Goal: Task Accomplishment & Management: Complete application form

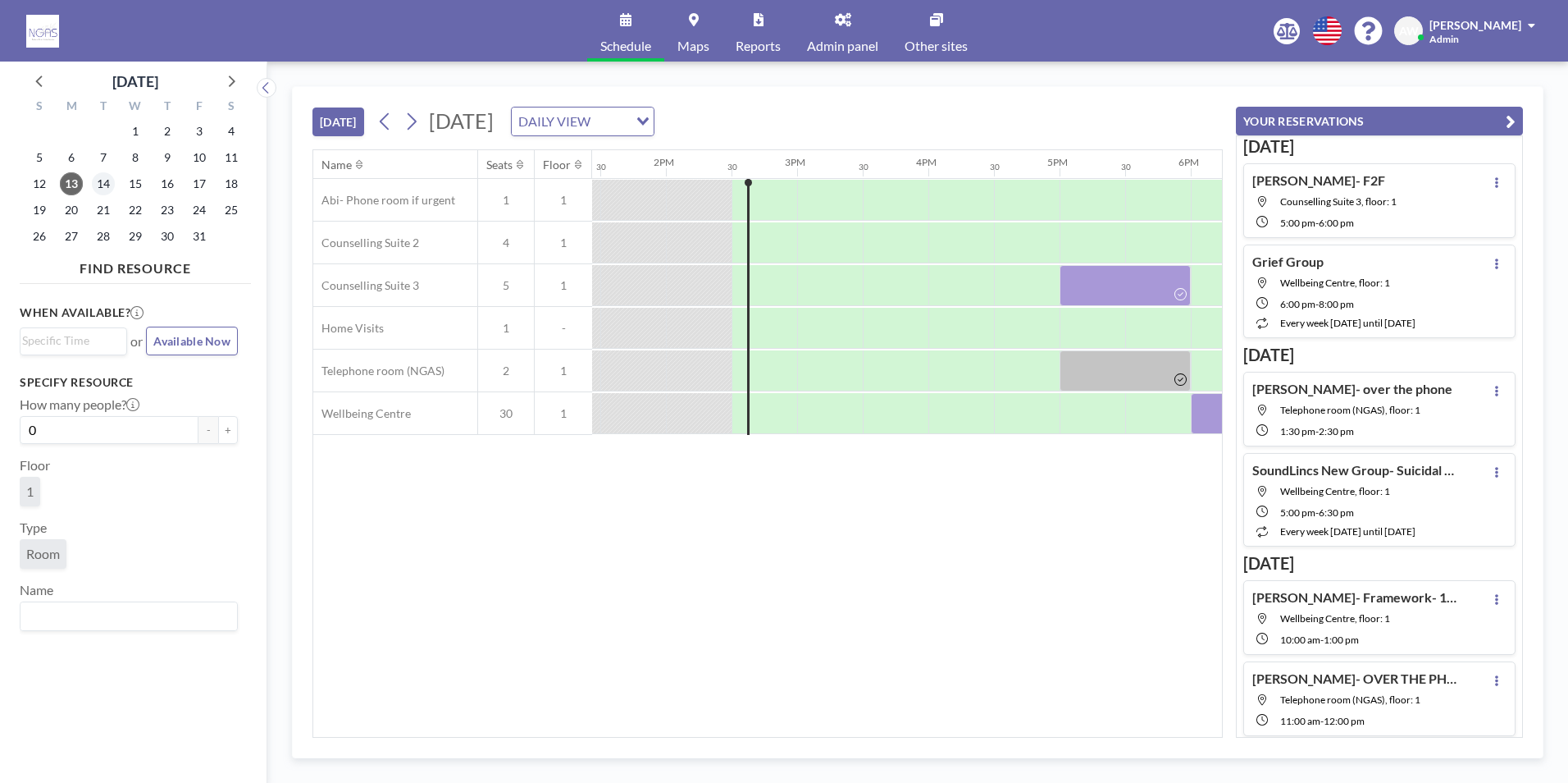
scroll to position [0, 1837]
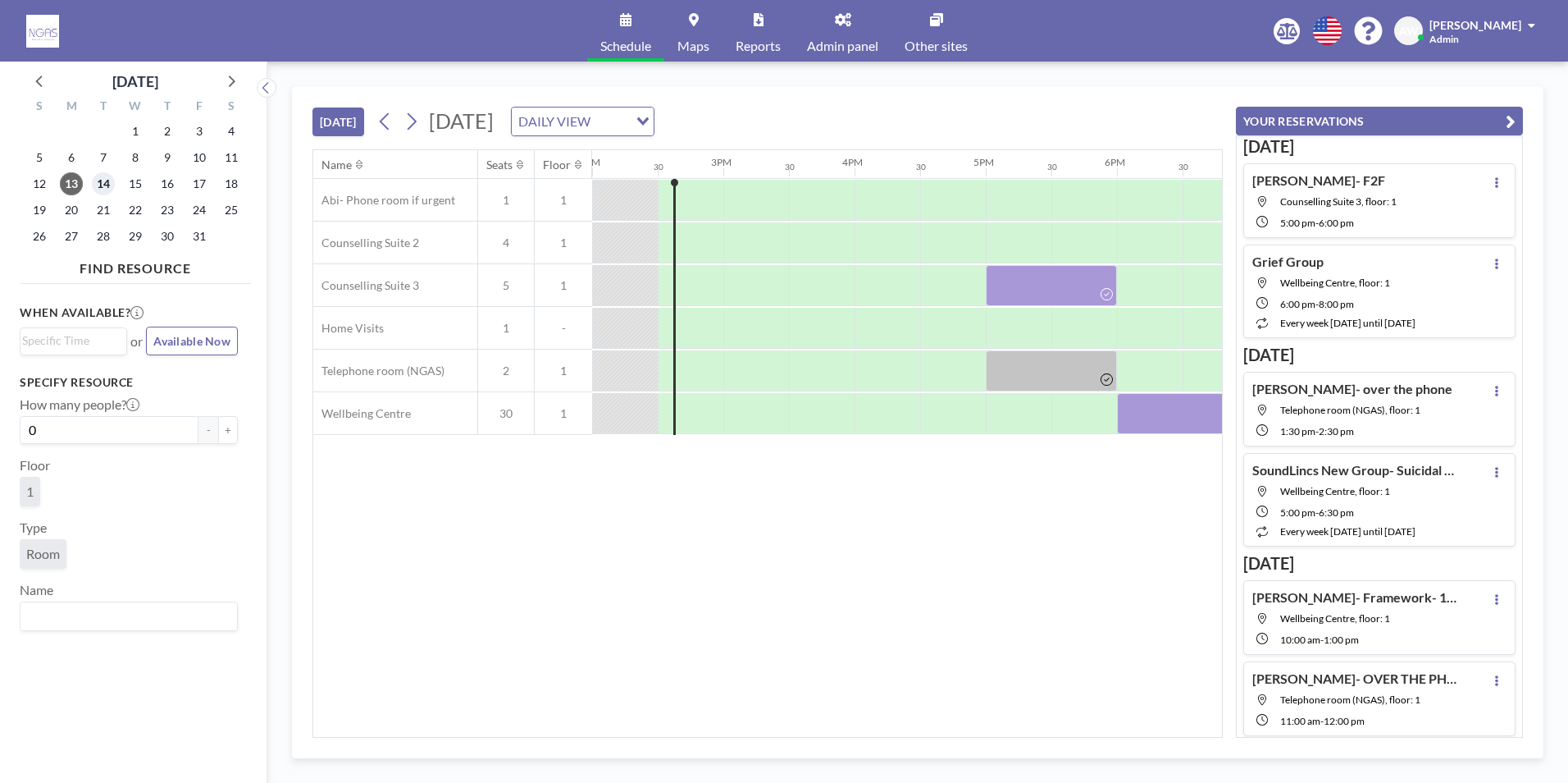
click at [103, 189] on span "14" at bounding box center [104, 184] width 23 height 23
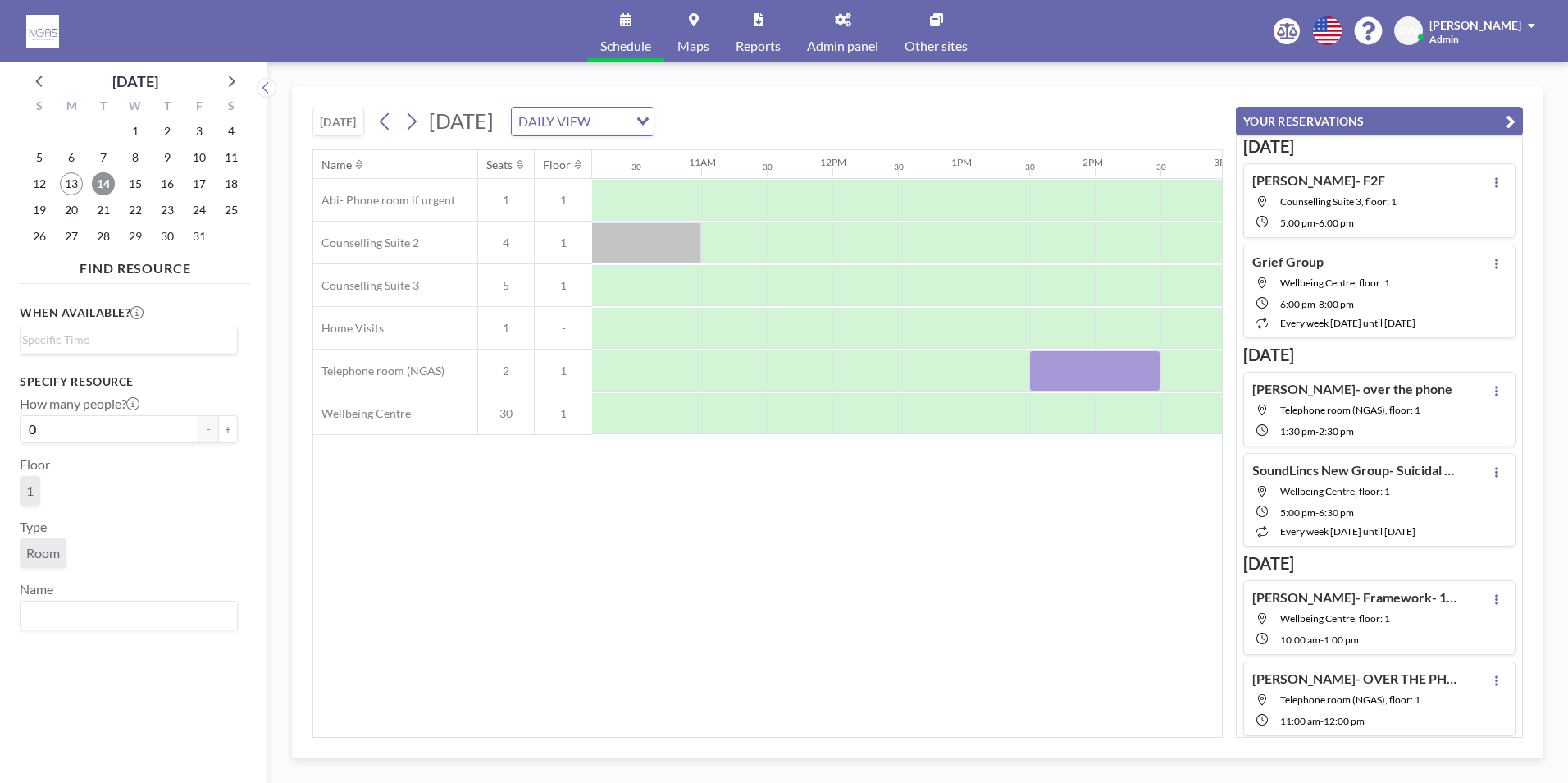
scroll to position [0, 1341]
click at [665, 239] on div at bounding box center [629, 243] width 131 height 41
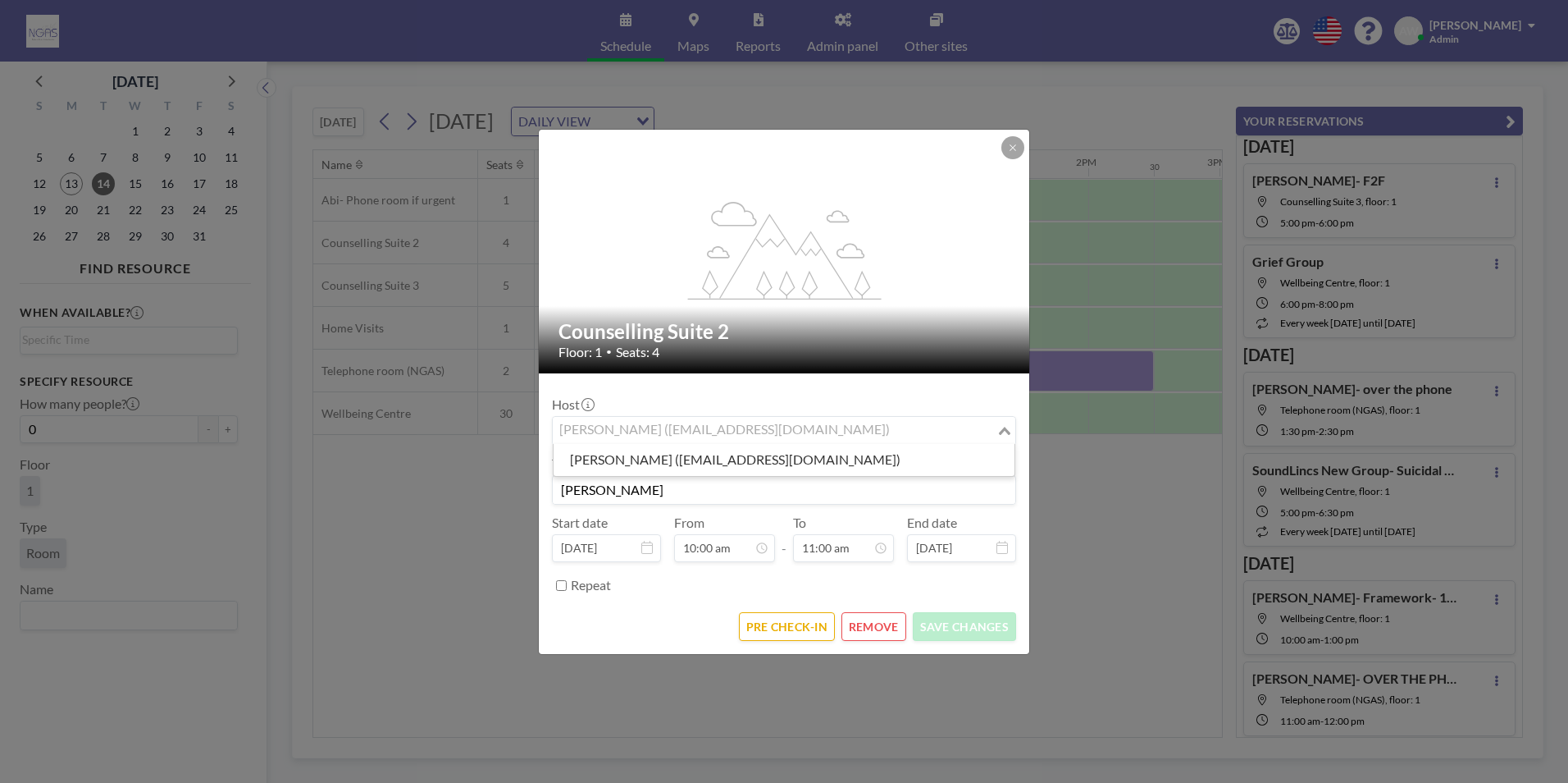
click at [881, 438] on input "Search for option" at bounding box center [775, 430] width 441 height 21
click at [822, 508] on div "Host Holly Dowdles (hollymaydowdles@hotmail.co.uk) Loading... Title Holly- Grac…" at bounding box center [784, 492] width 464 height 213
click at [1012, 147] on icon at bounding box center [1012, 147] width 5 height 5
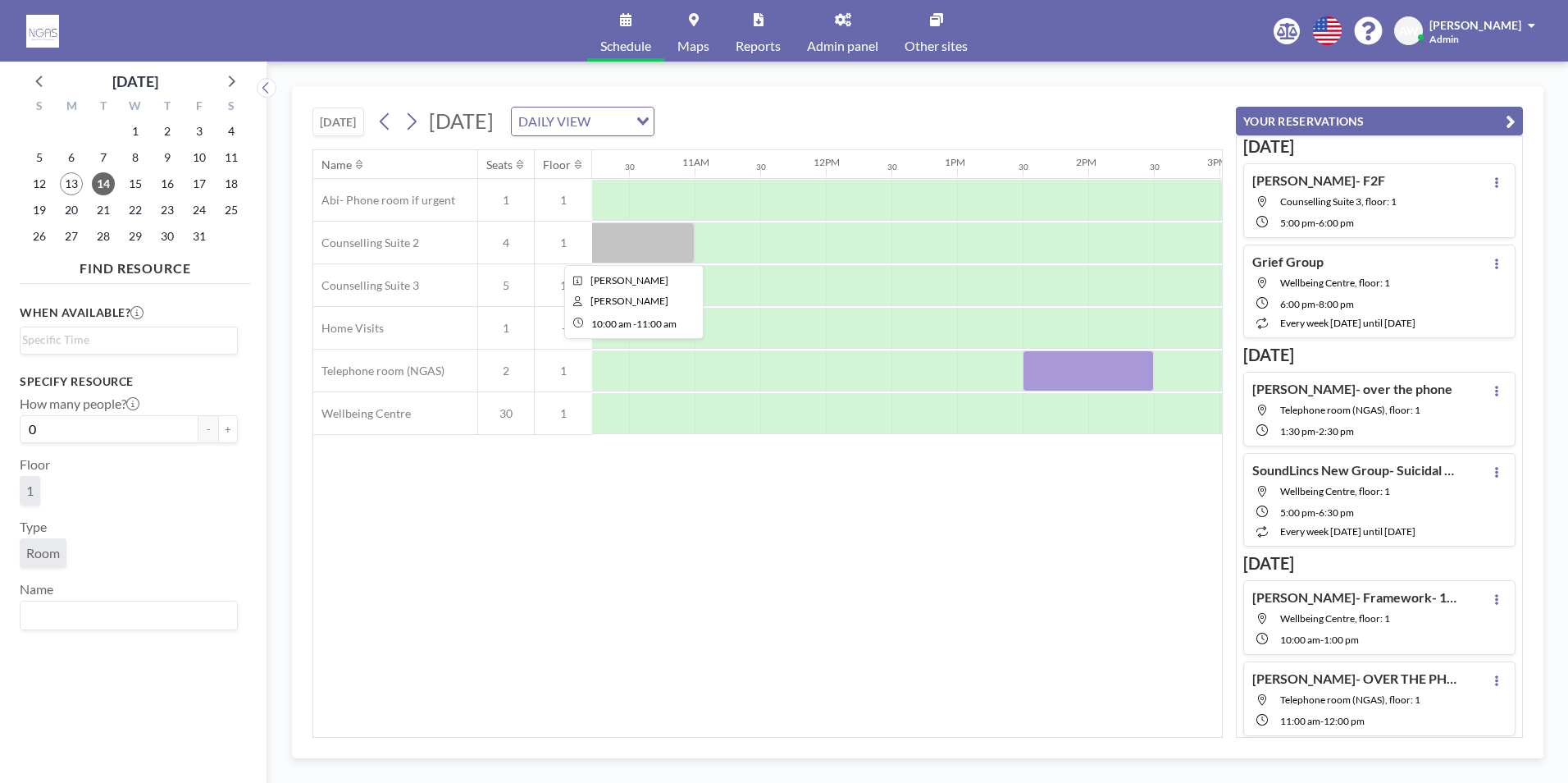
click at [671, 232] on div at bounding box center [629, 243] width 131 height 41
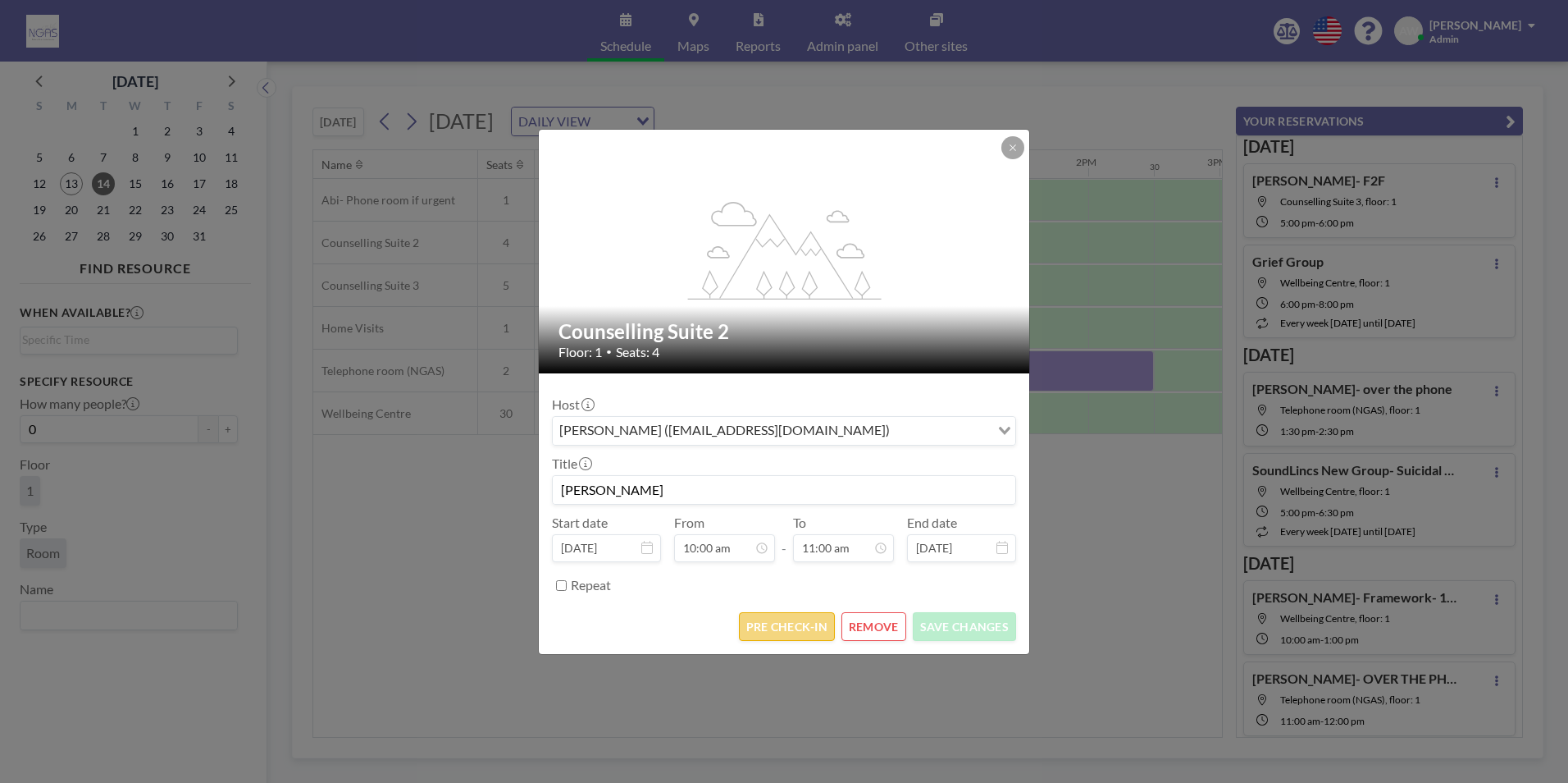
scroll to position [642, 0]
click at [873, 631] on button "REMOVE" at bounding box center [874, 626] width 65 height 28
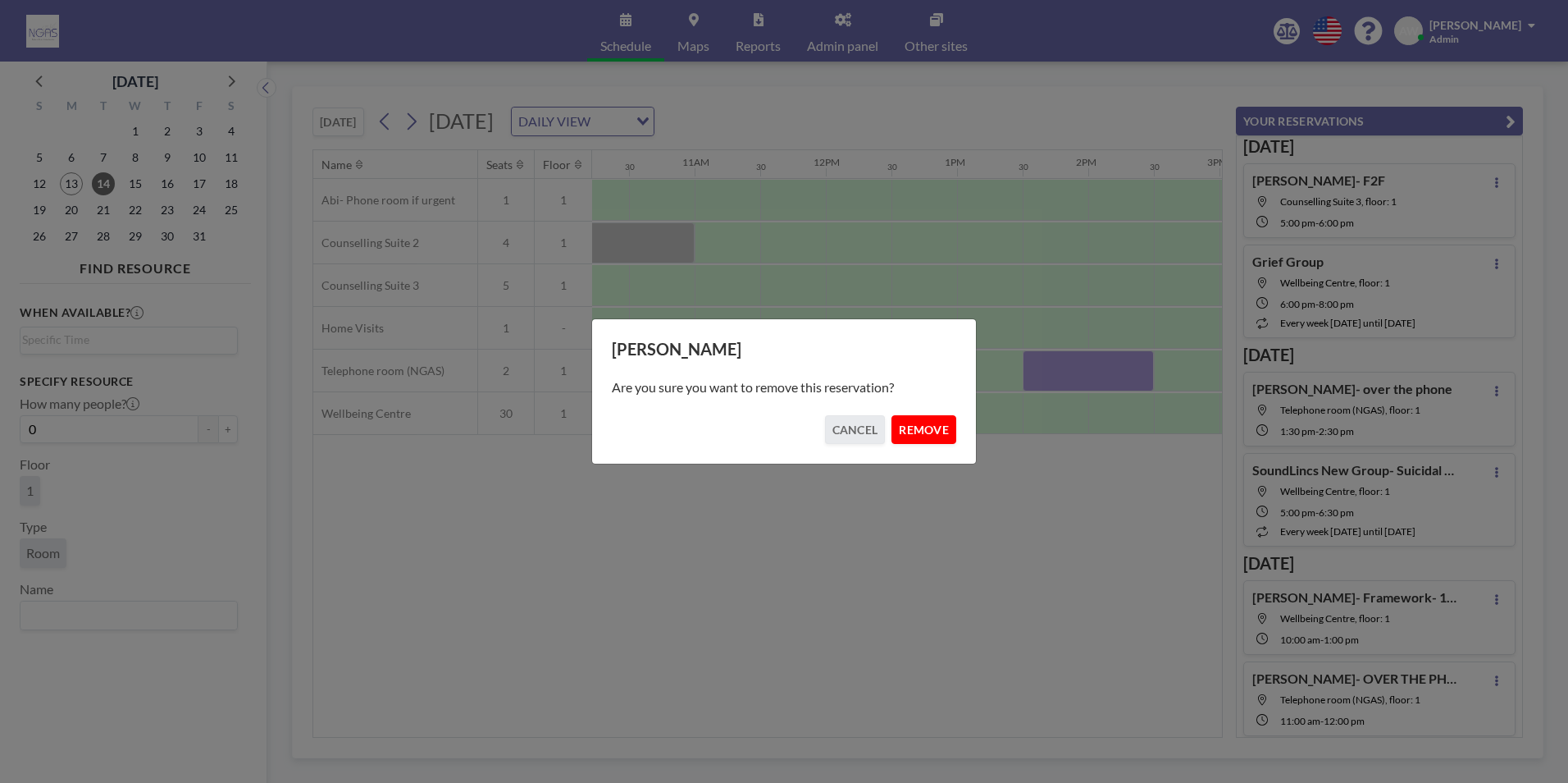
click at [908, 436] on button "REMOVE" at bounding box center [923, 430] width 65 height 28
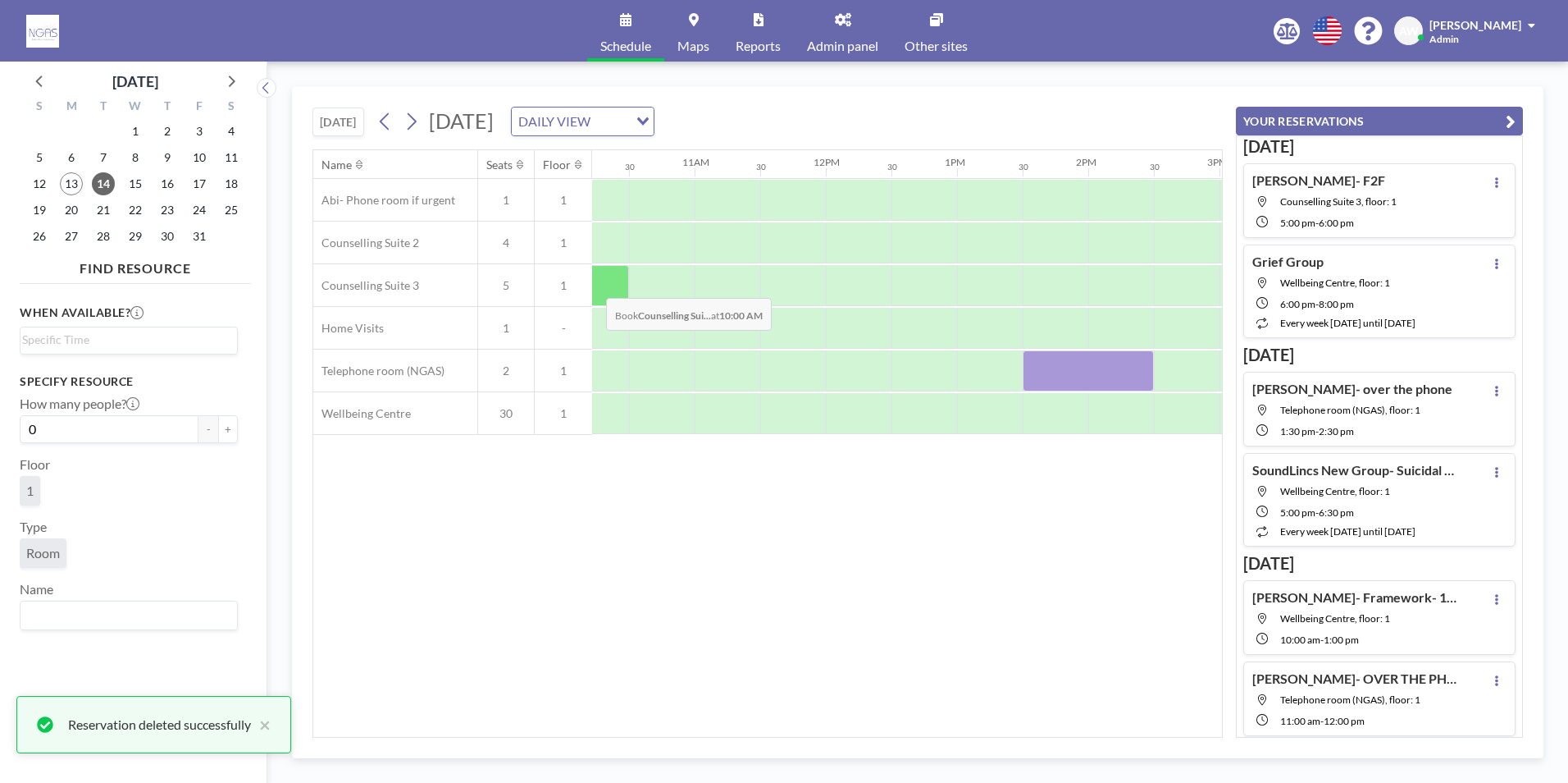
click at [593, 285] on div at bounding box center [596, 285] width 66 height 41
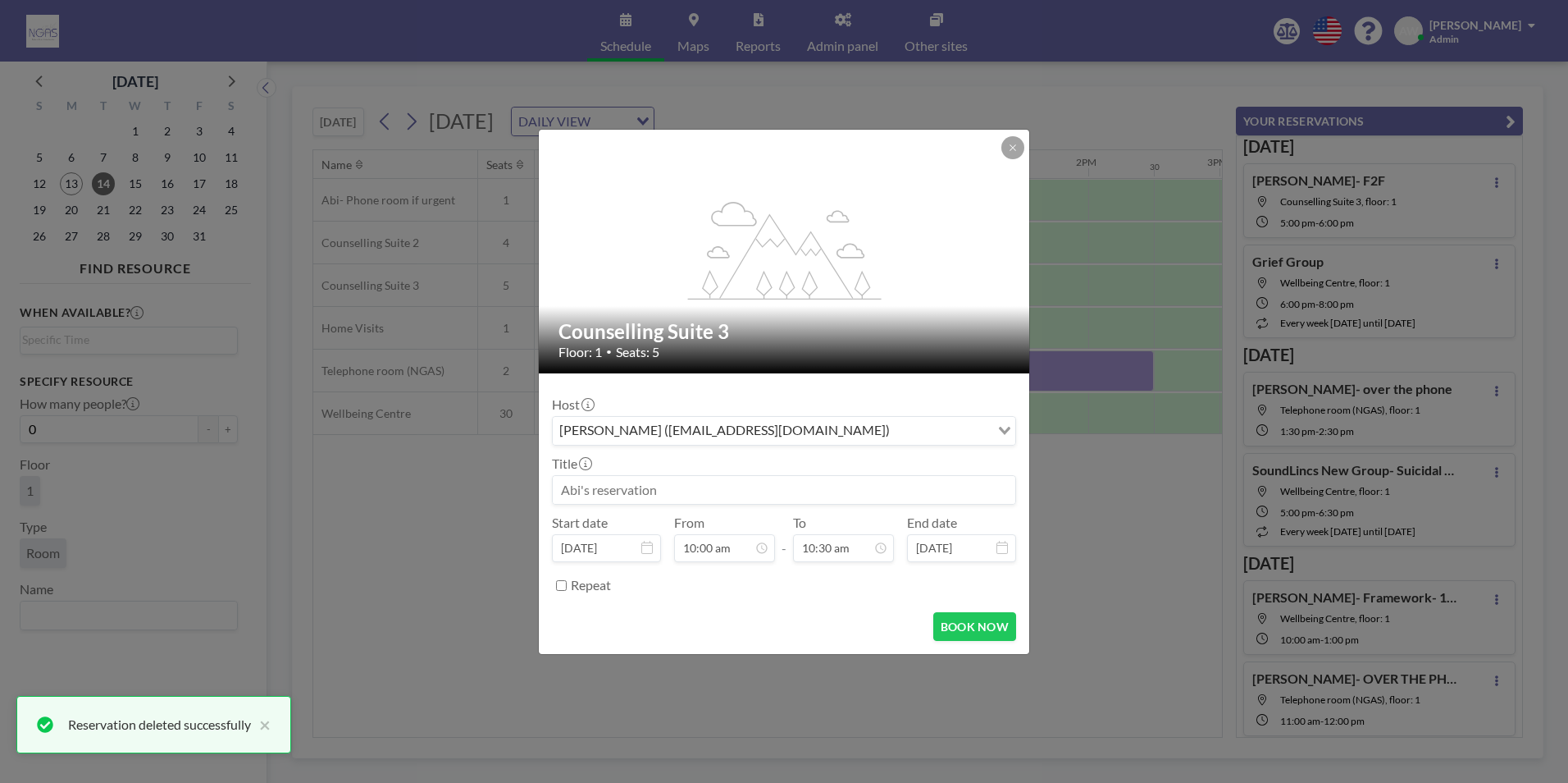
click at [740, 491] on input at bounding box center [784, 489] width 463 height 27
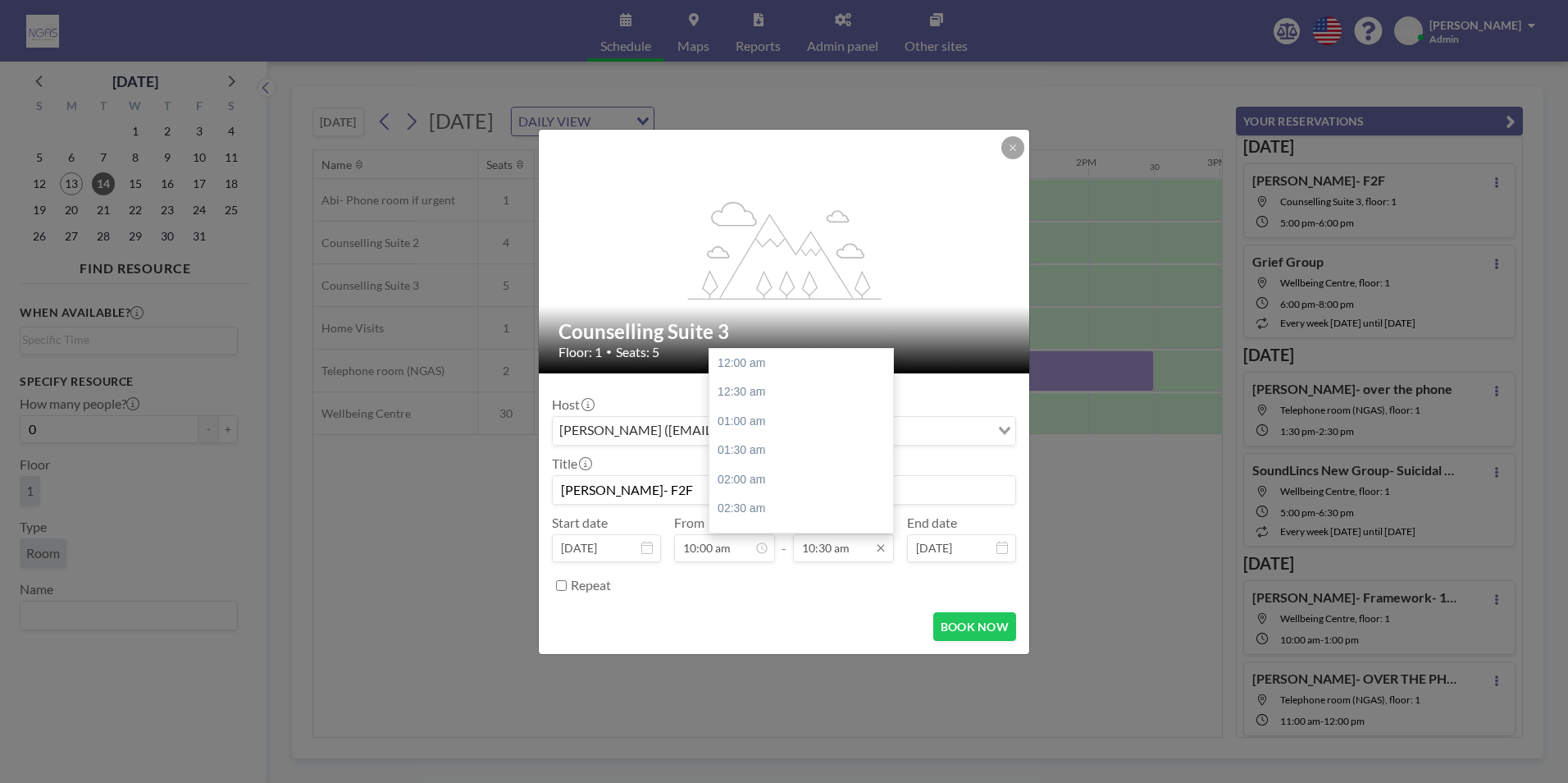
scroll to position [613, 0]
type input "[PERSON_NAME]- F2F"
click at [767, 391] on div "11:00 am" at bounding box center [805, 392] width 192 height 29
type input "11:00 am"
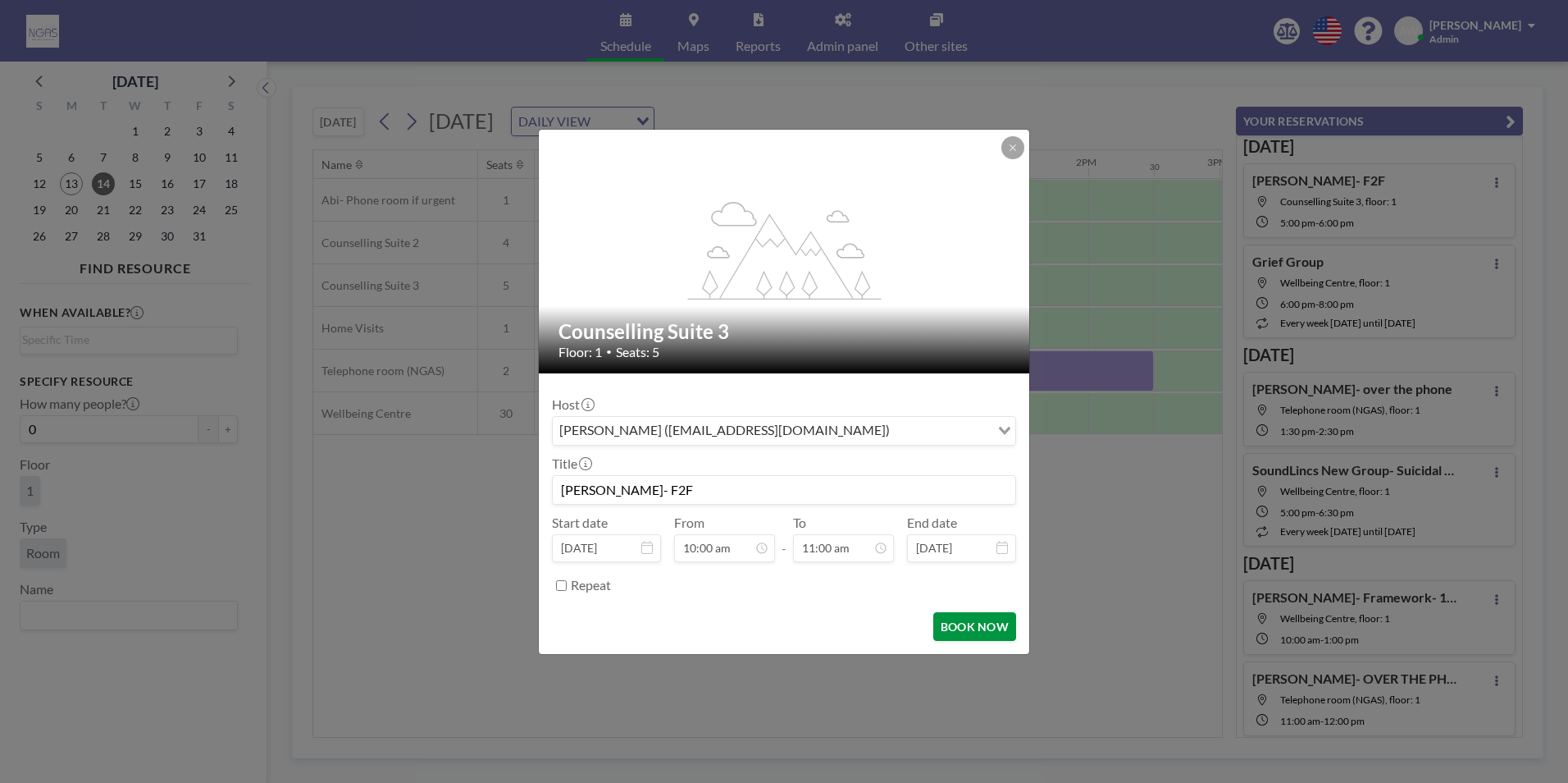
click at [1008, 622] on button "BOOK NOW" at bounding box center [975, 626] width 83 height 28
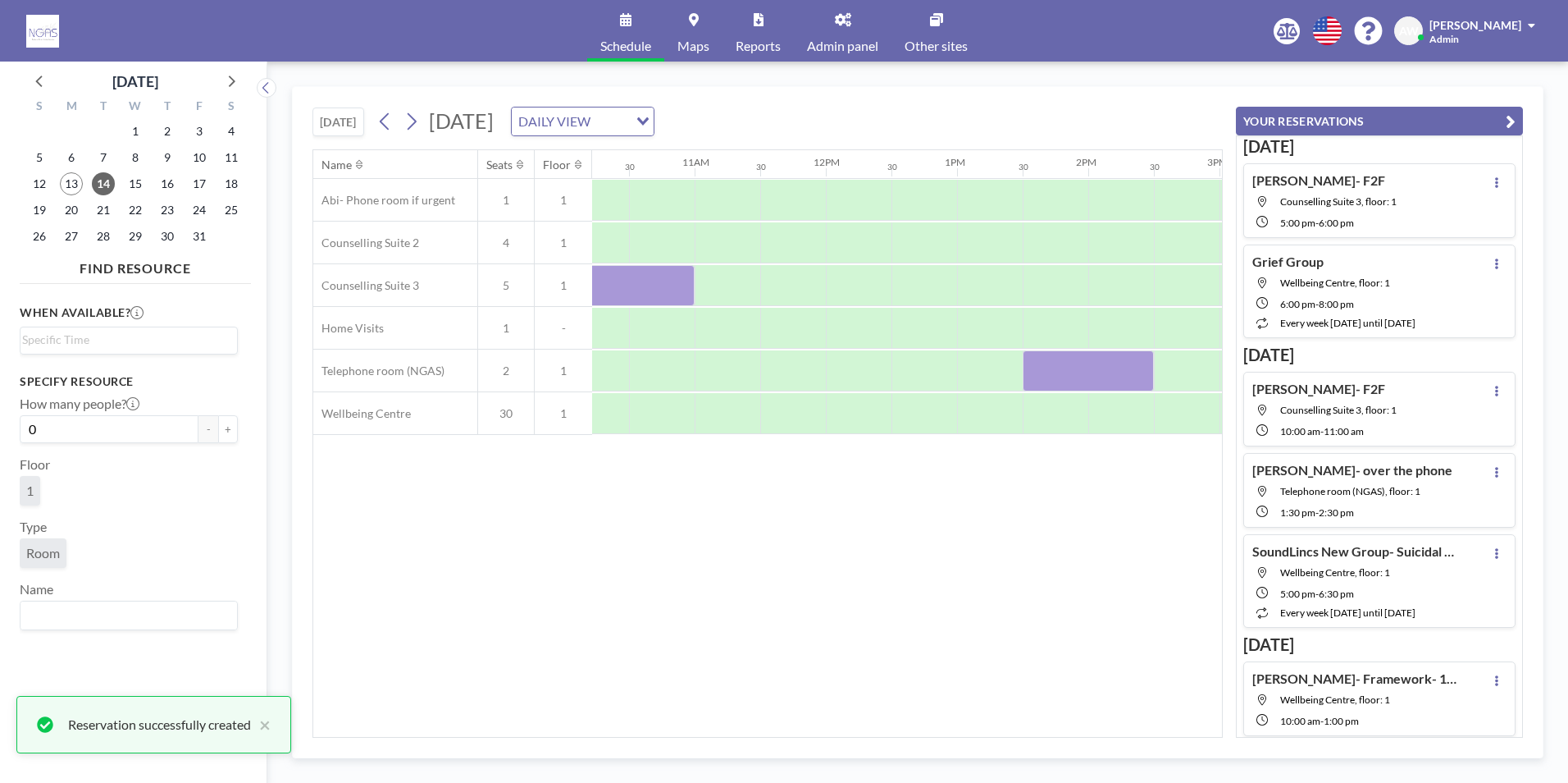
click at [1466, 29] on span "[PERSON_NAME]" at bounding box center [1476, 25] width 92 height 14
click at [1477, 82] on span "Profile" at bounding box center [1486, 79] width 35 height 17
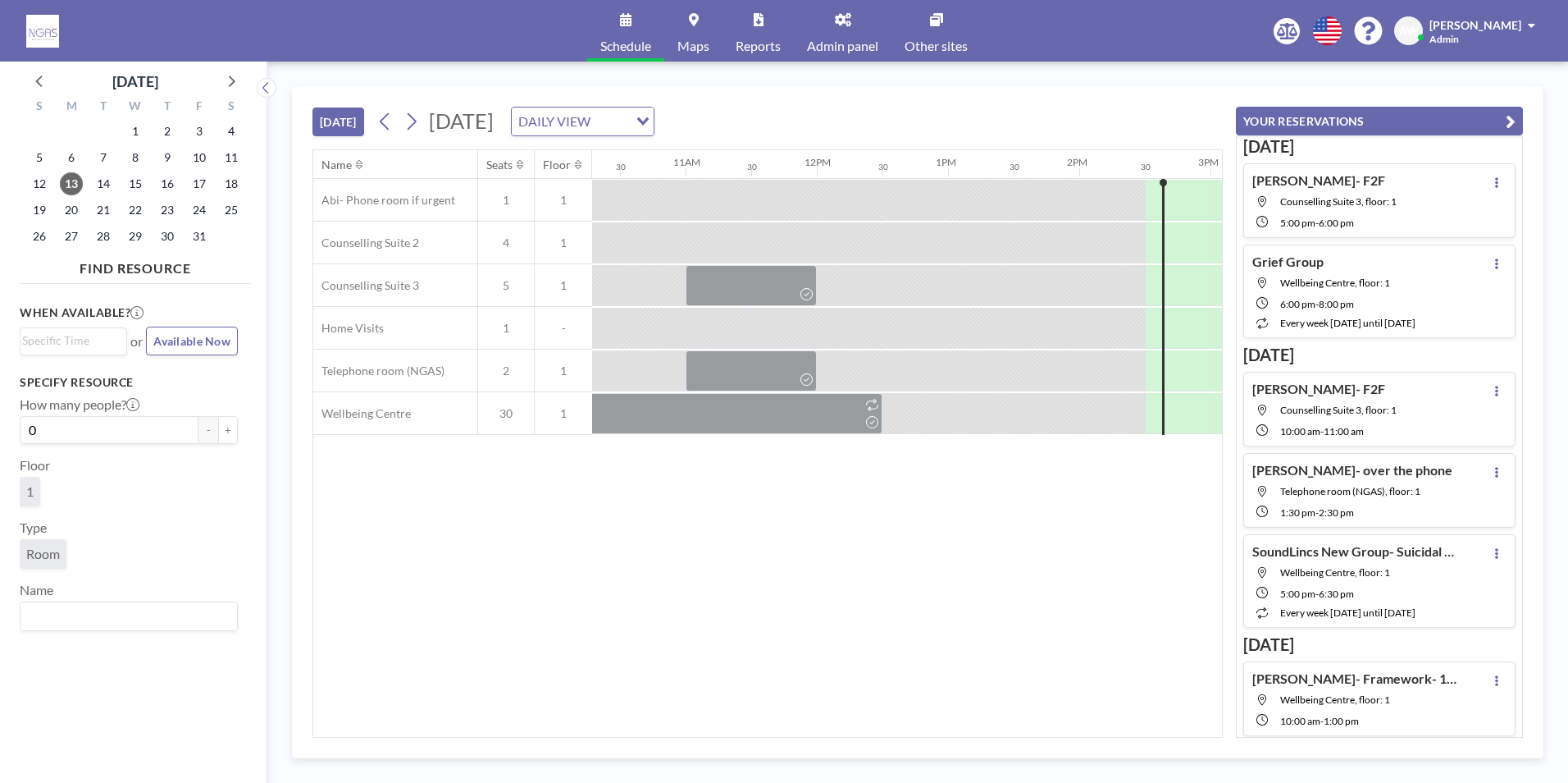
scroll to position [0, 1837]
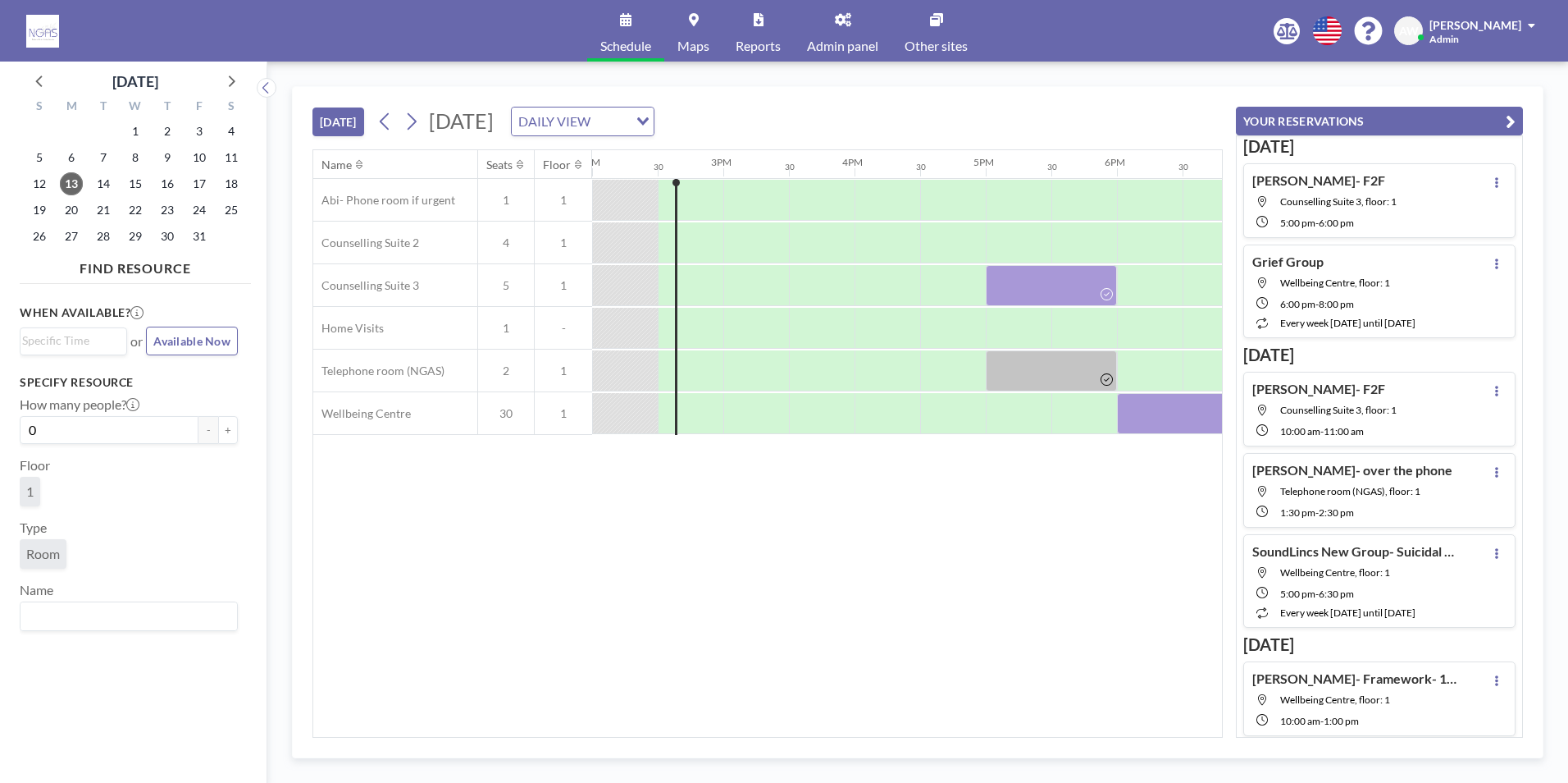
click at [913, 575] on div "Name Seats Floor 12AM 30 1AM 30 2AM 30 3AM 30 4AM 30 5AM 30 6AM 30 7AM 30 8AM 3…" at bounding box center [768, 444] width 909 height 586
click at [700, 183] on div "Abi- Phone room if urgent 1 1 Counselling Suite 2 4 1 Counselling Suite 3 5 1 H…" at bounding box center [190, 306] width 3429 height 256
click at [200, 184] on span "17" at bounding box center [199, 184] width 23 height 23
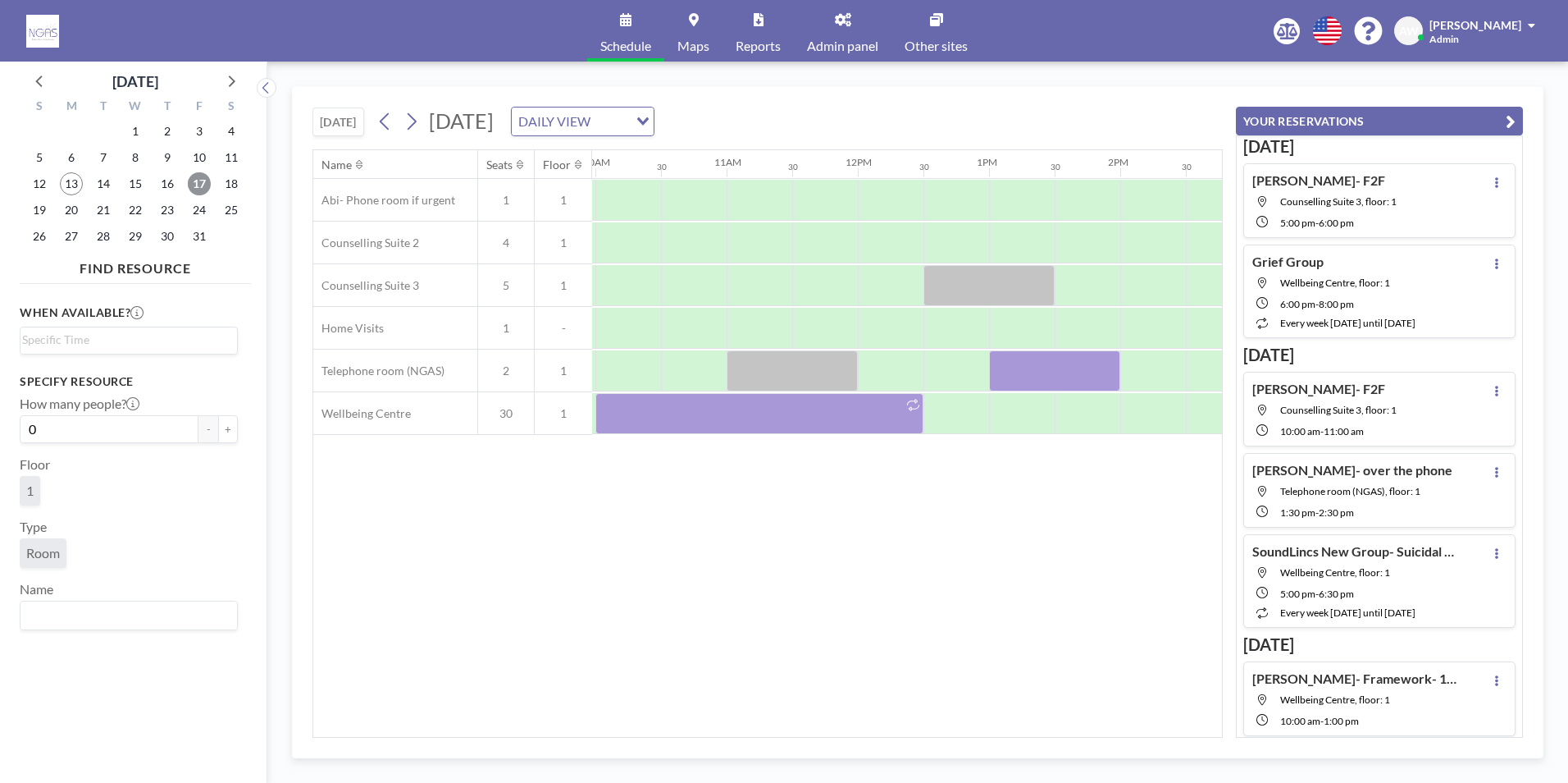
scroll to position [0, 1280]
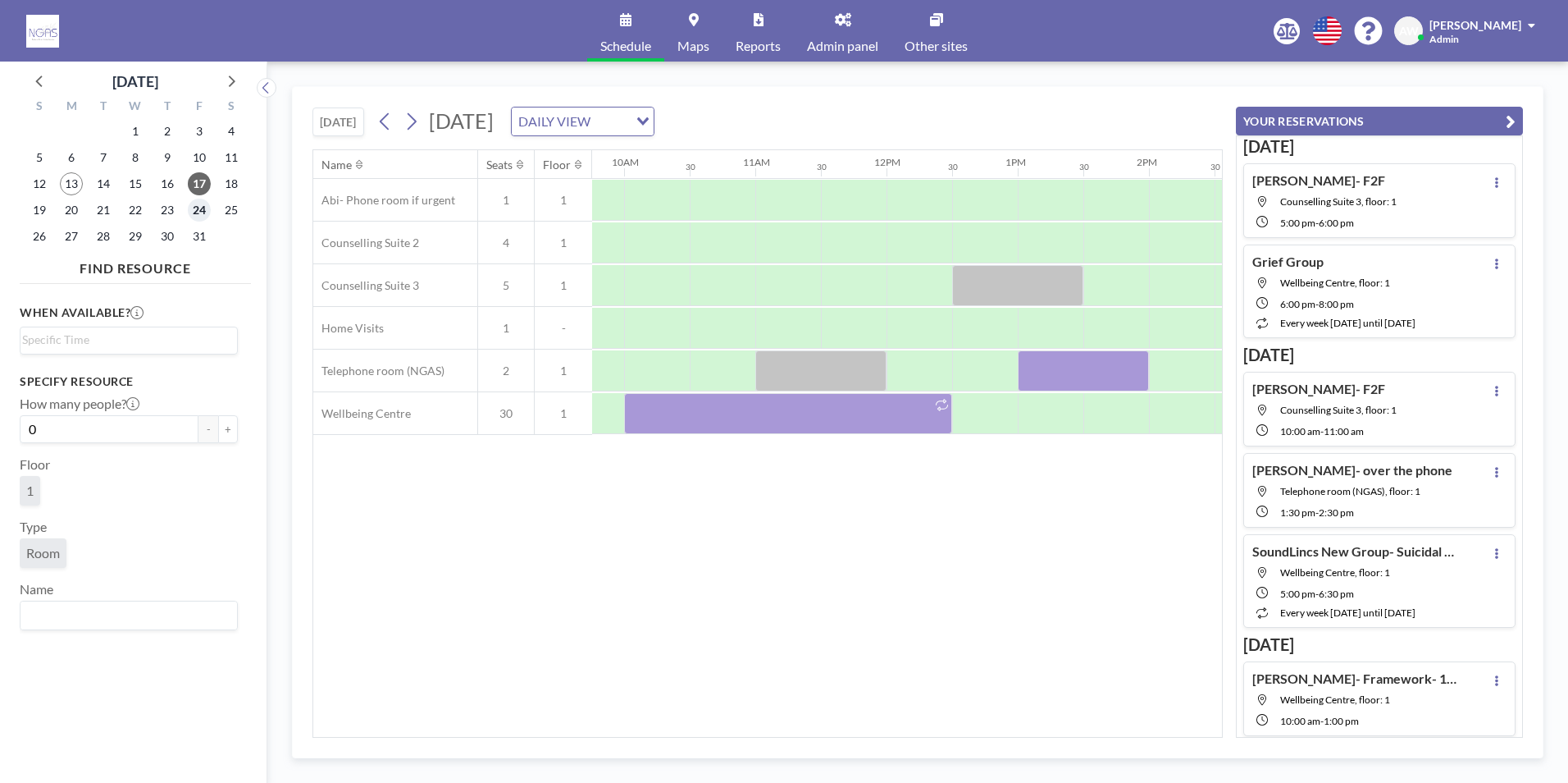
click at [189, 216] on span "24" at bounding box center [199, 210] width 23 height 23
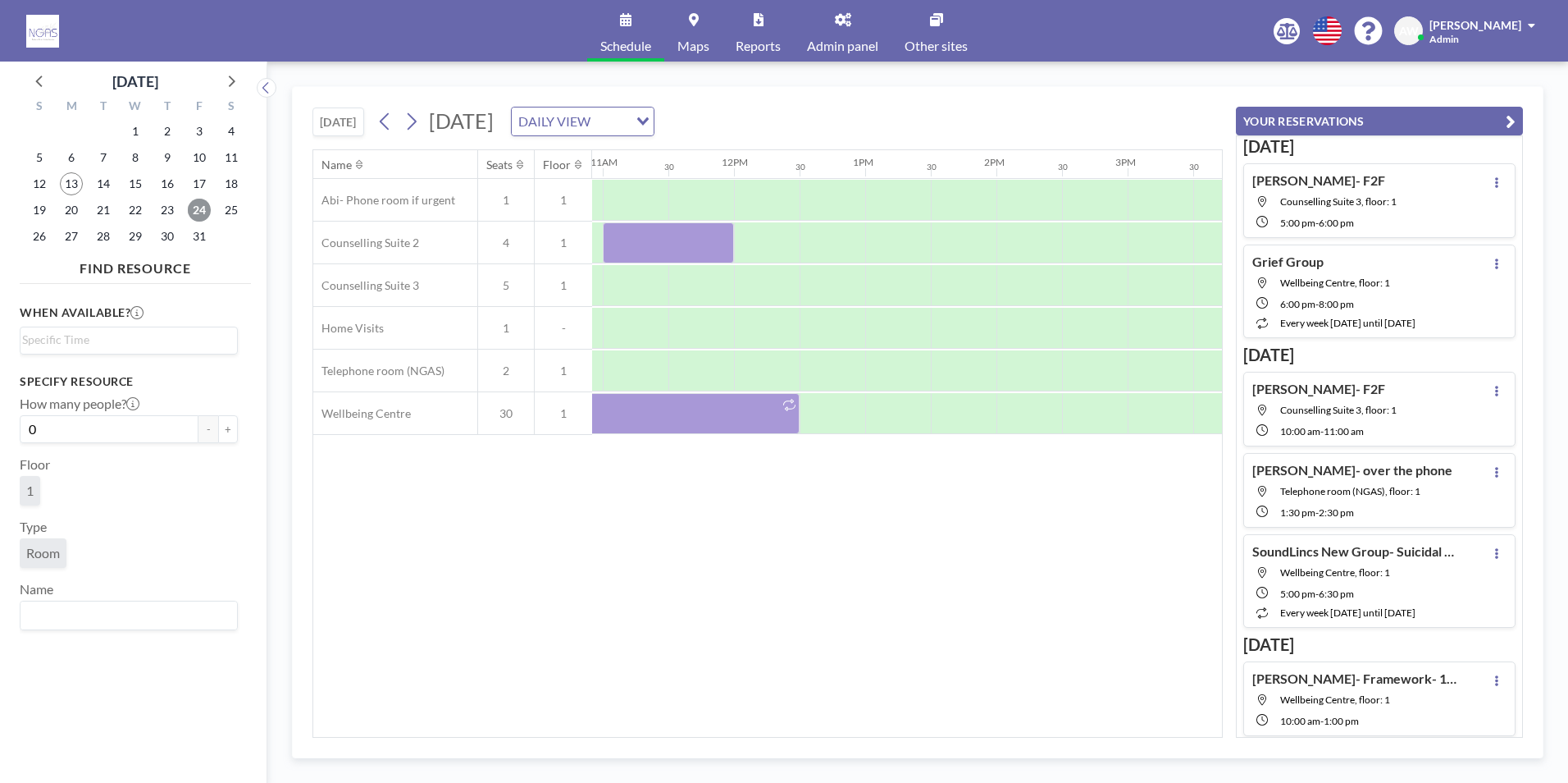
scroll to position [0, 1411]
click at [167, 190] on span "16" at bounding box center [167, 184] width 23 height 23
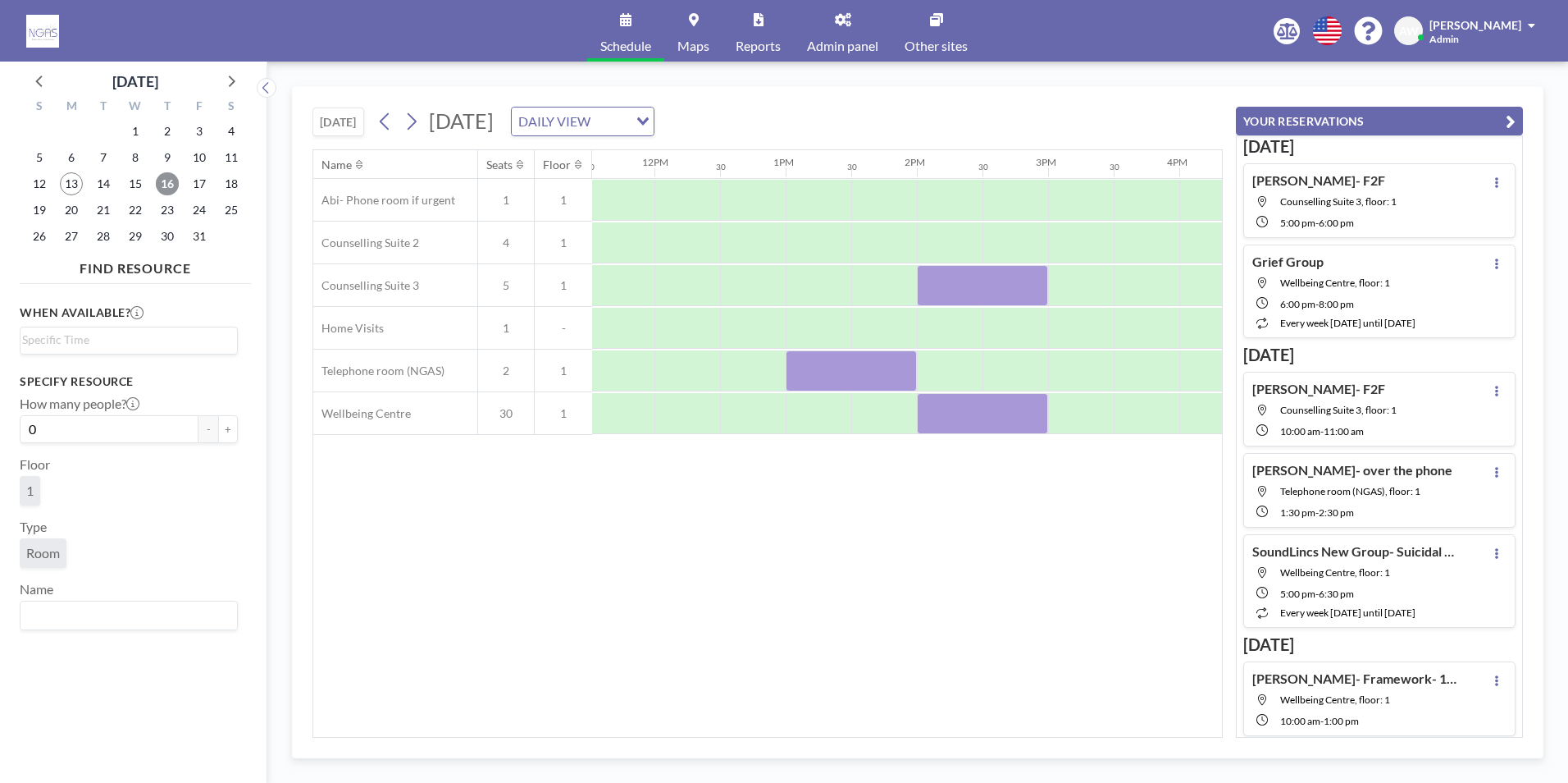
scroll to position [0, 1453]
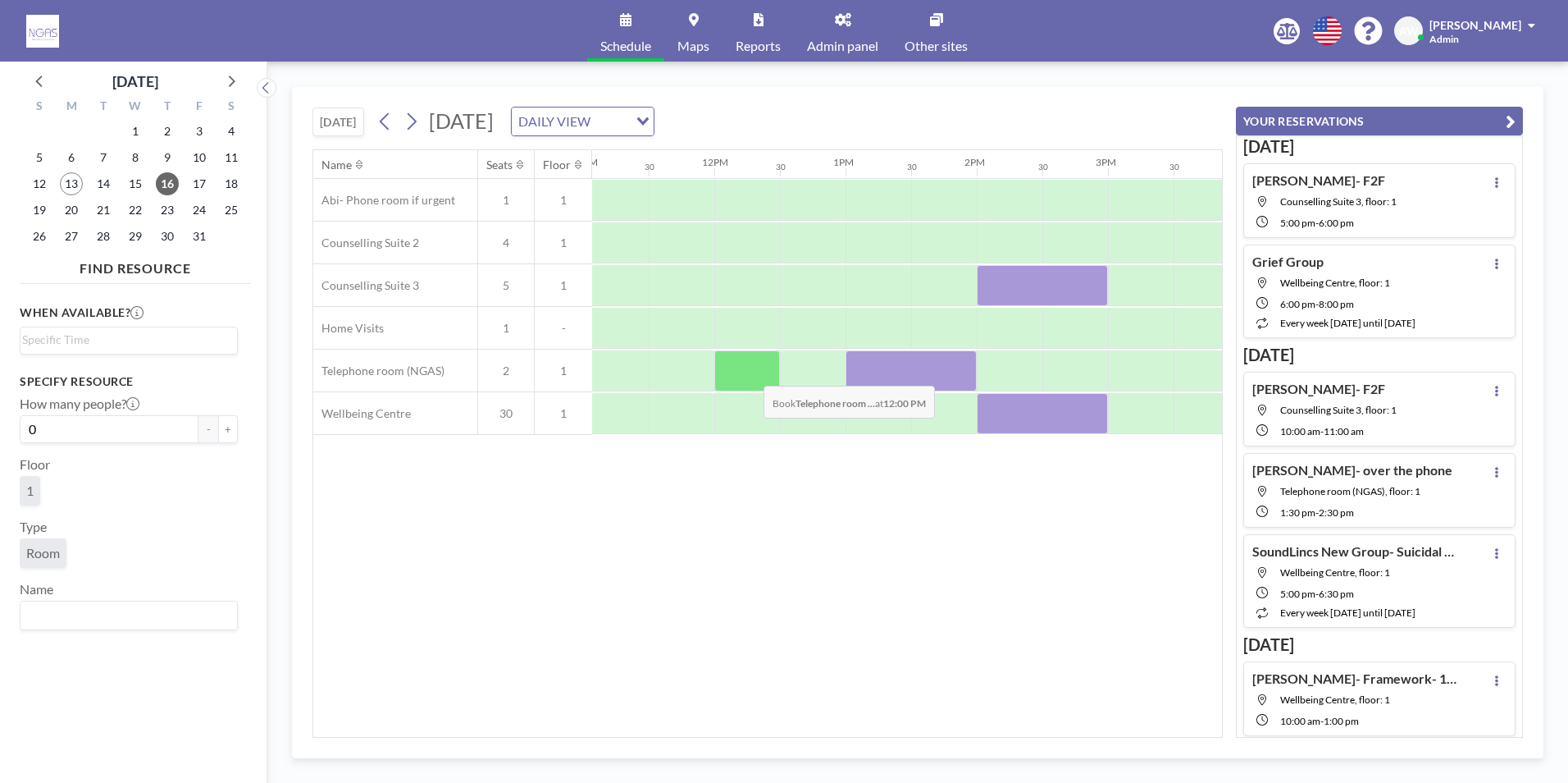
click at [751, 374] on div at bounding box center [747, 371] width 66 height 41
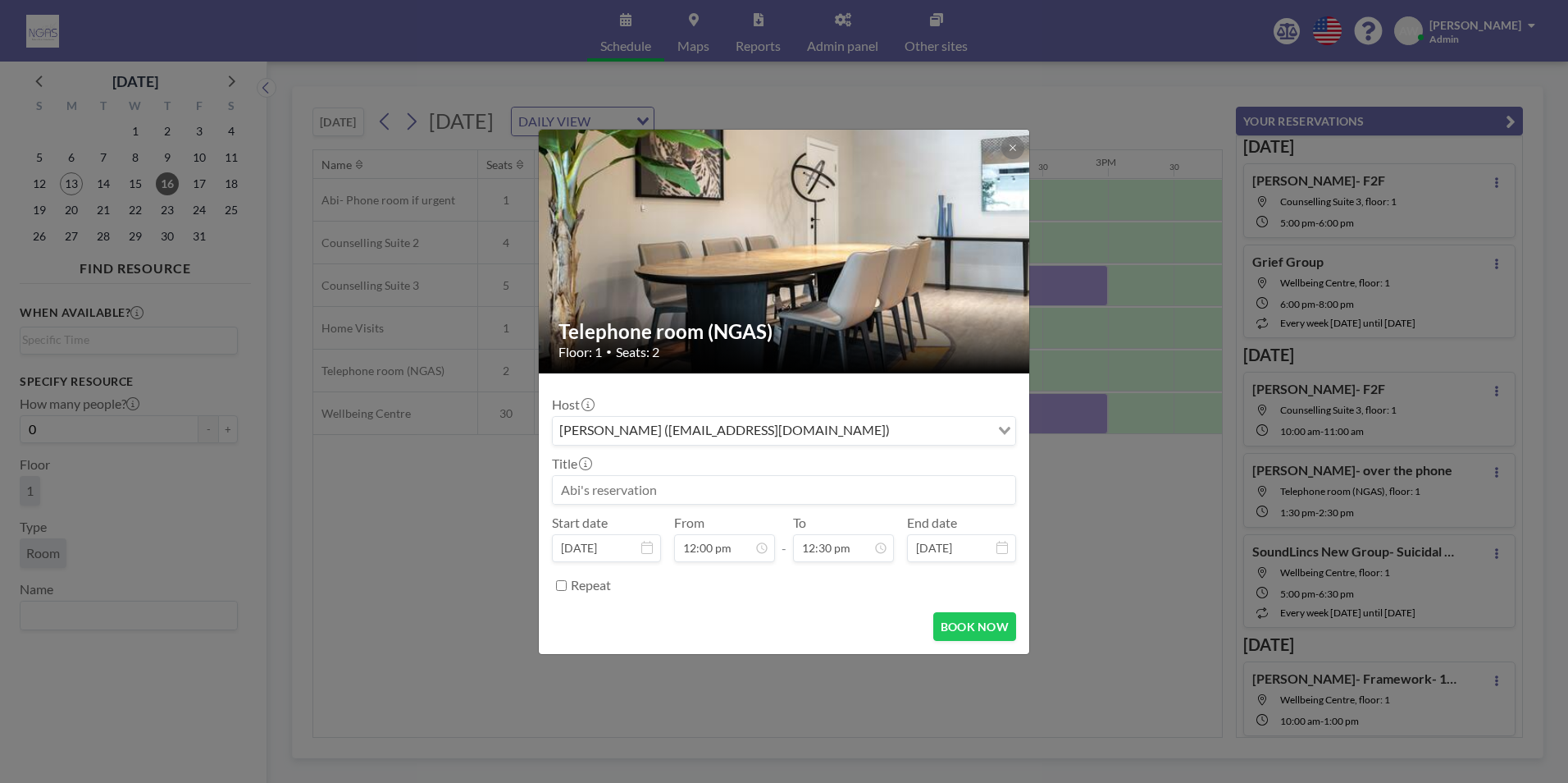
click at [714, 492] on input at bounding box center [784, 489] width 463 height 27
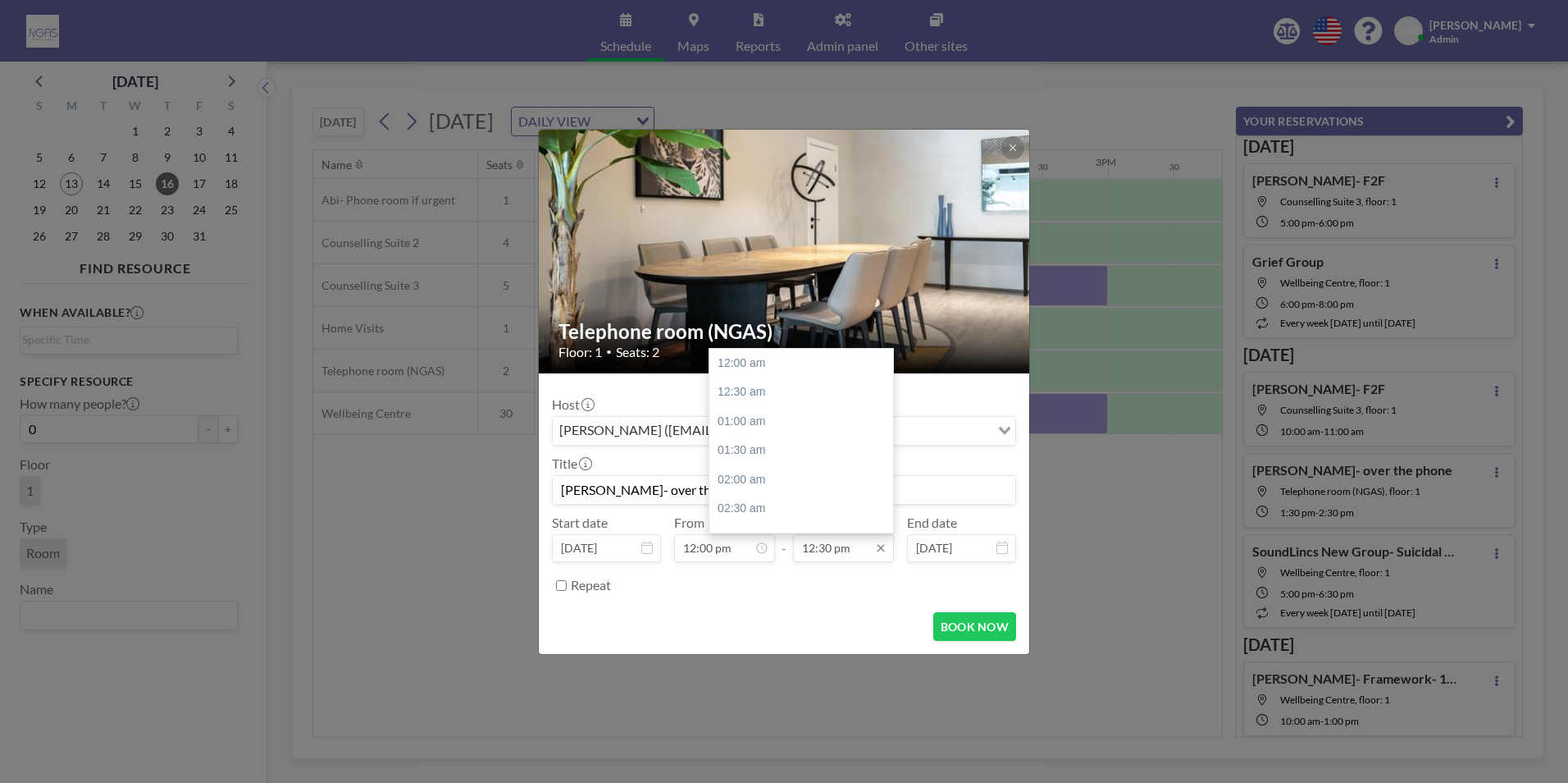
scroll to position [731, 0]
type input "[PERSON_NAME]- over the phone"
click at [781, 385] on div "01:00 pm" at bounding box center [805, 392] width 192 height 29
type input "01:00 pm"
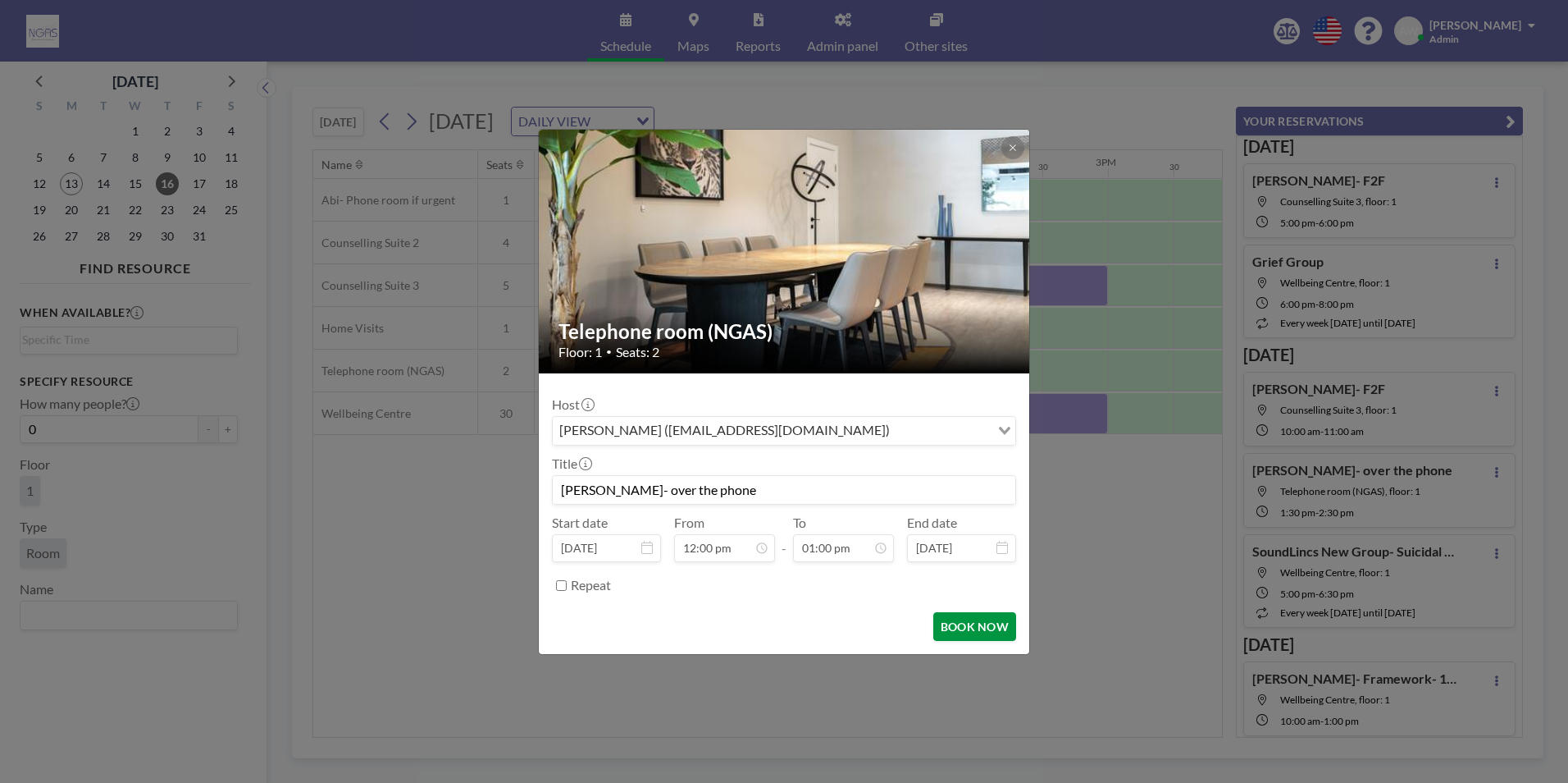
click at [969, 625] on button "BOOK NOW" at bounding box center [975, 626] width 83 height 28
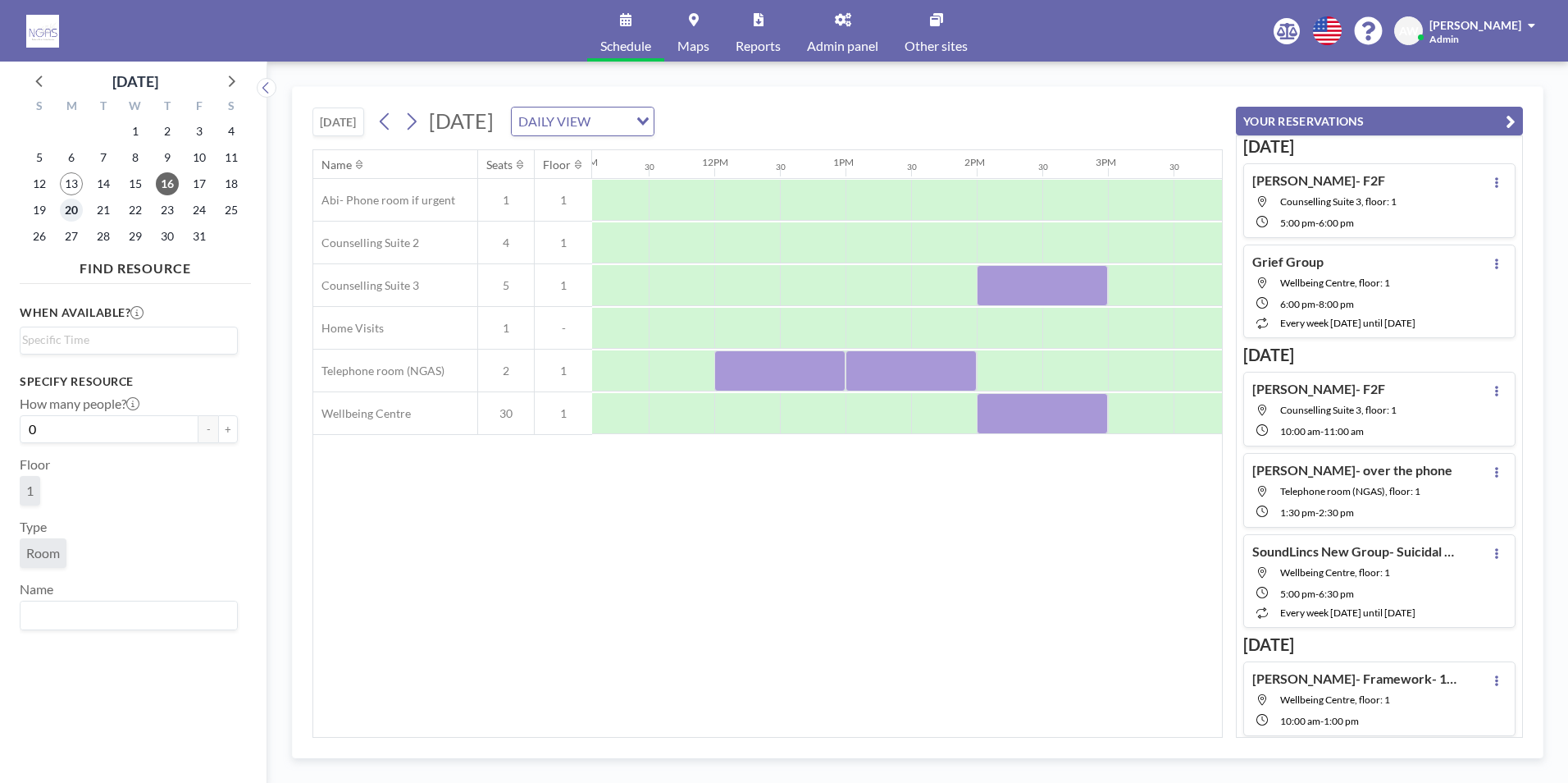
click at [66, 216] on span "20" at bounding box center [72, 210] width 23 height 23
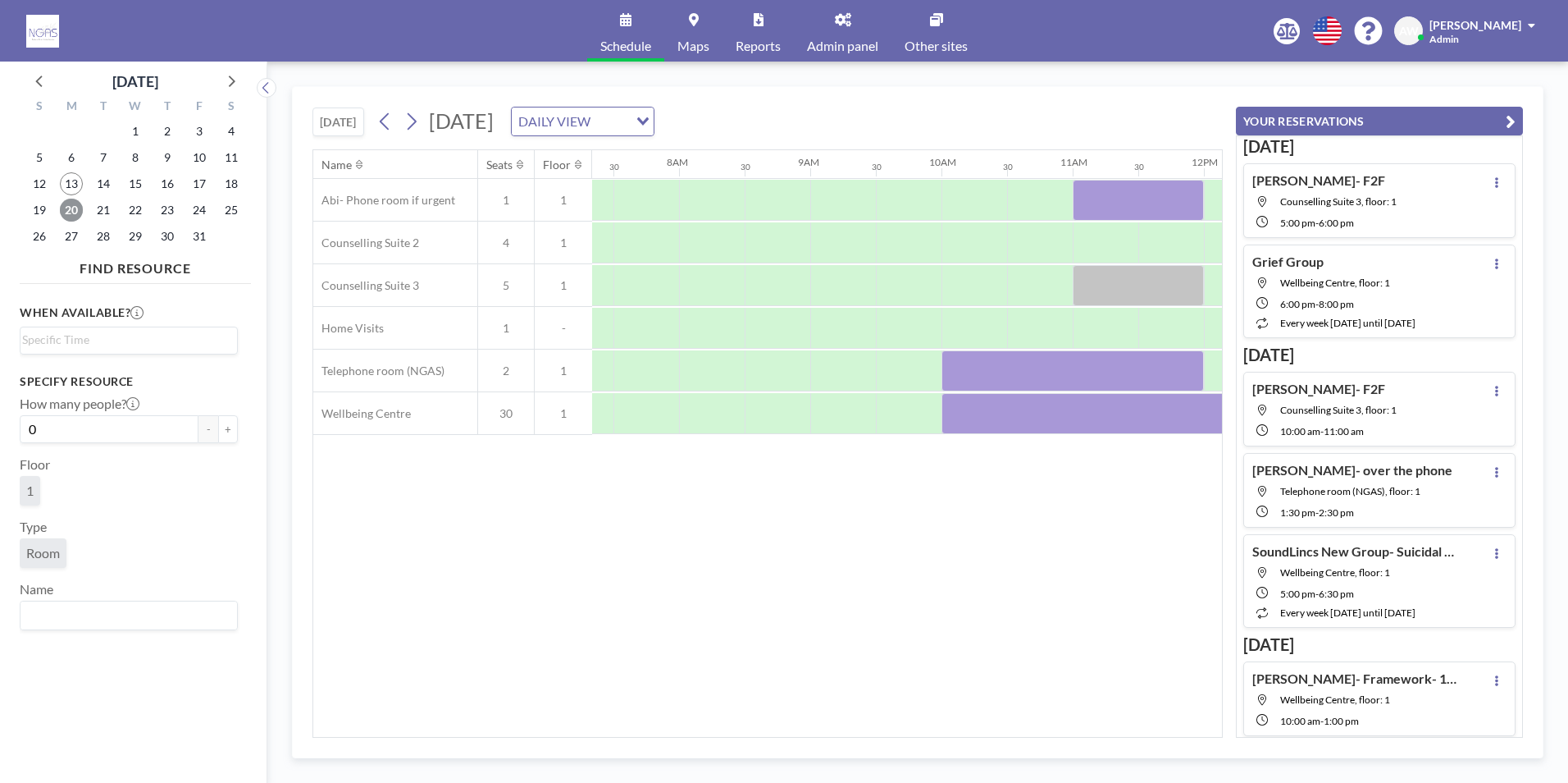
scroll to position [0, 985]
